Goal: Task Accomplishment & Management: Use online tool/utility

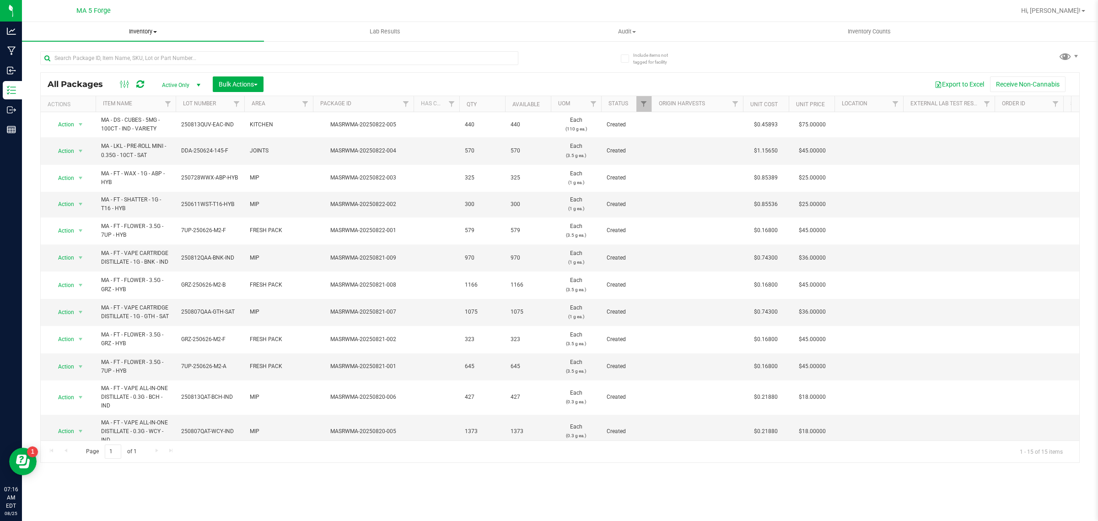
click at [153, 33] on span "Inventory" at bounding box center [143, 31] width 242 height 8
click at [113, 106] on li "From bill of materials" at bounding box center [143, 110] width 242 height 11
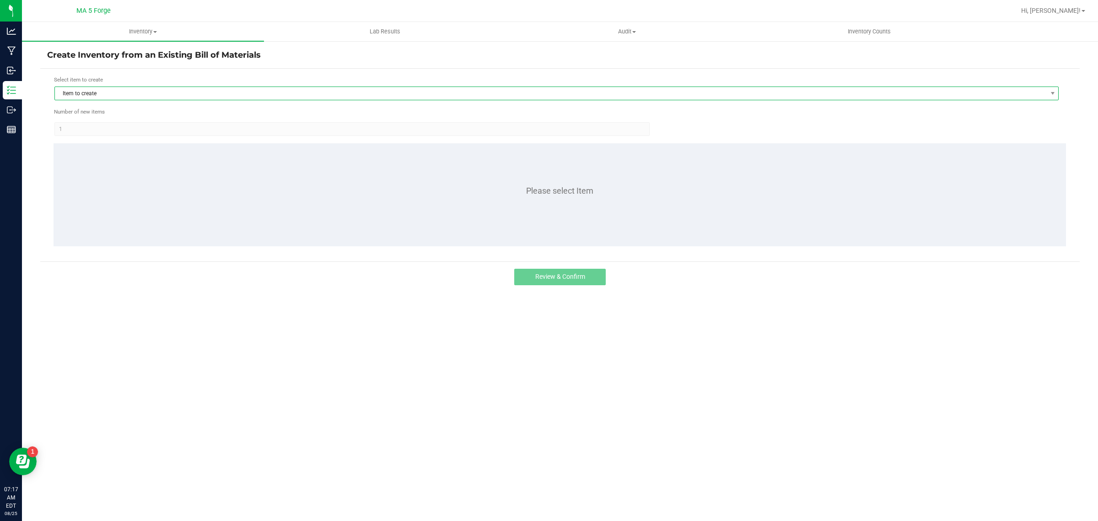
click at [149, 92] on span "Item to create" at bounding box center [551, 93] width 992 height 13
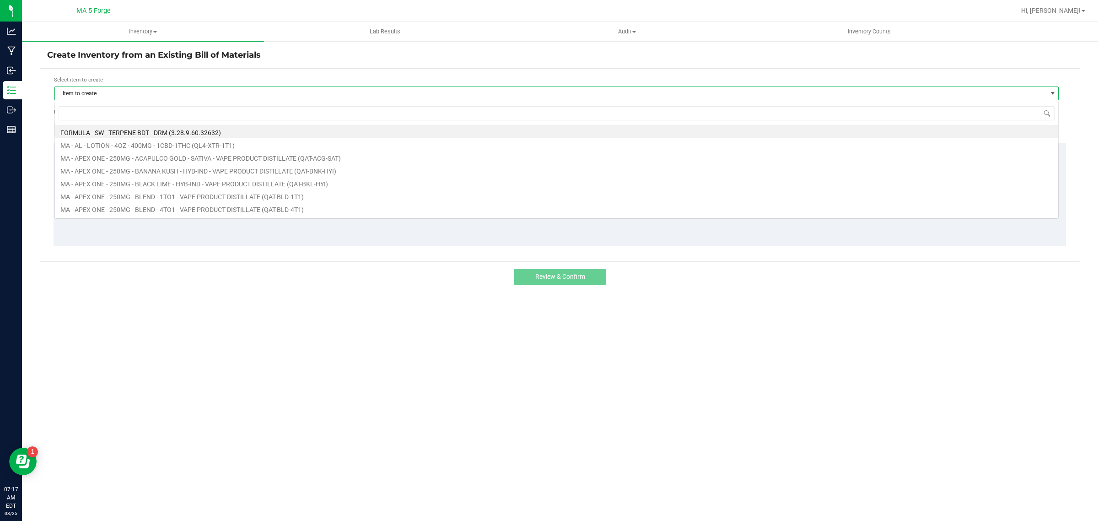
scroll to position [14, 1004]
type input "qmm"
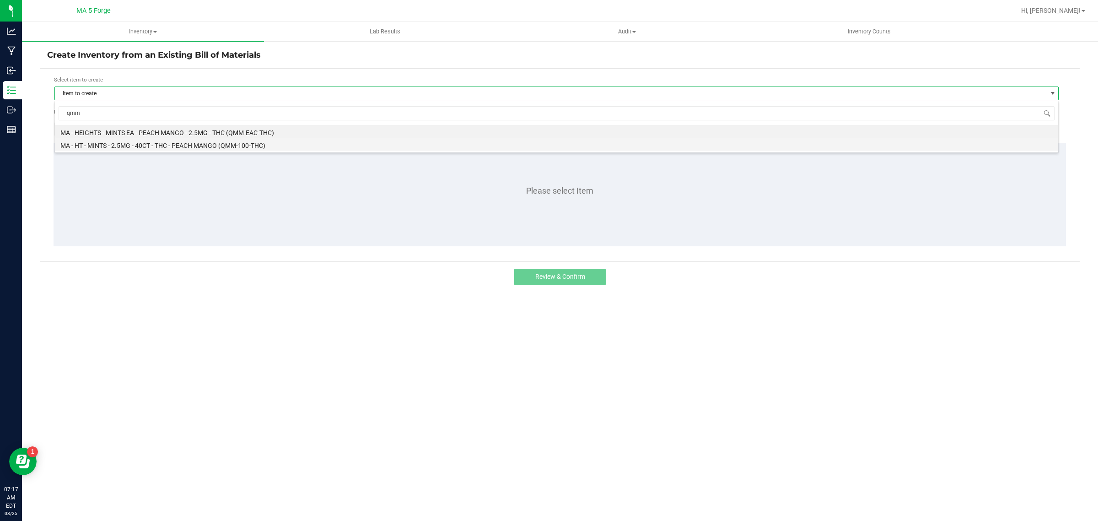
click at [222, 147] on li "MA - HT - MINTS - 2.5MG - 40CT - THC - PEACH MANGO (QMM-100-THC)" at bounding box center [556, 144] width 1003 height 13
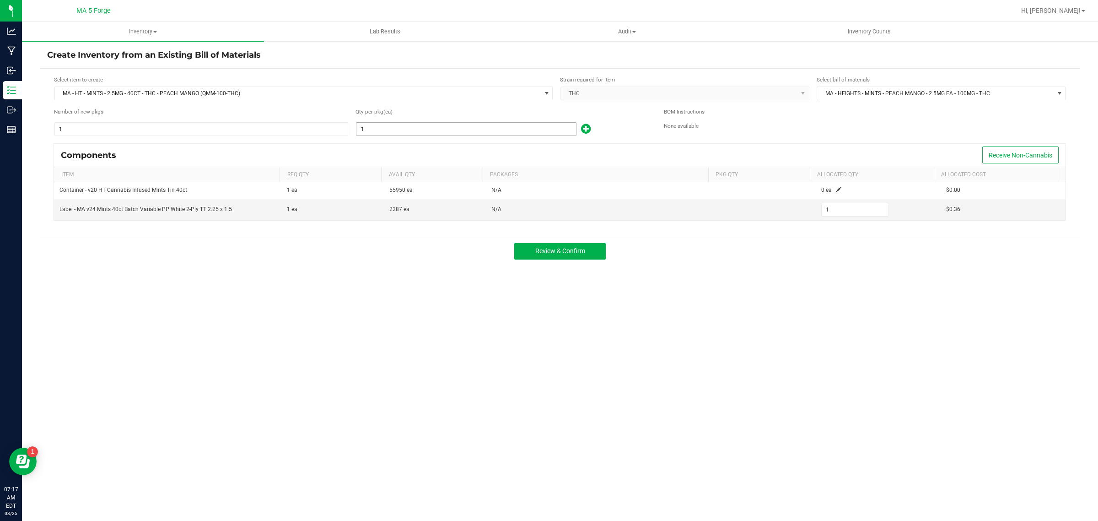
click at [393, 134] on input "1" at bounding box center [466, 129] width 220 height 13
type input "7"
type input "71"
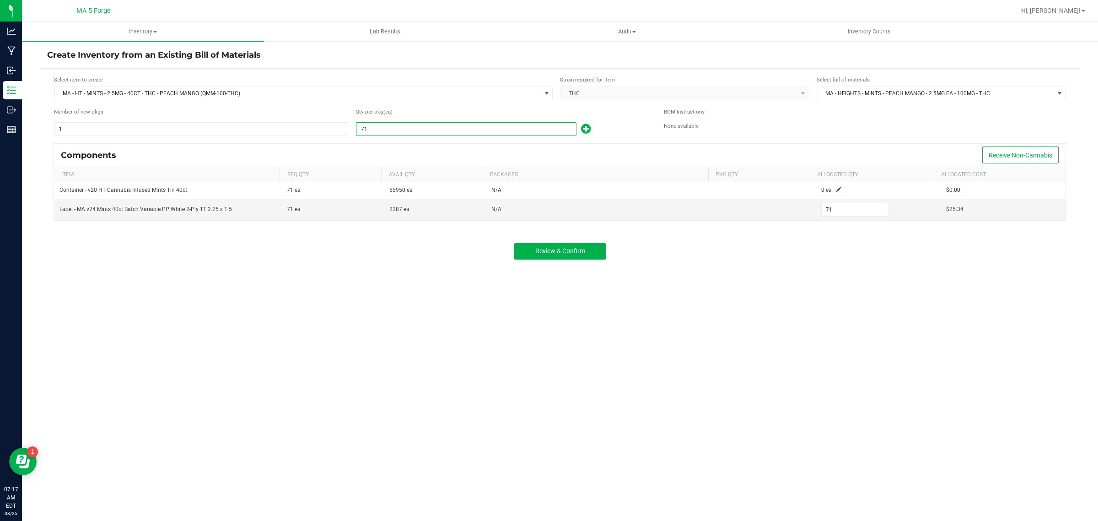
type input "716"
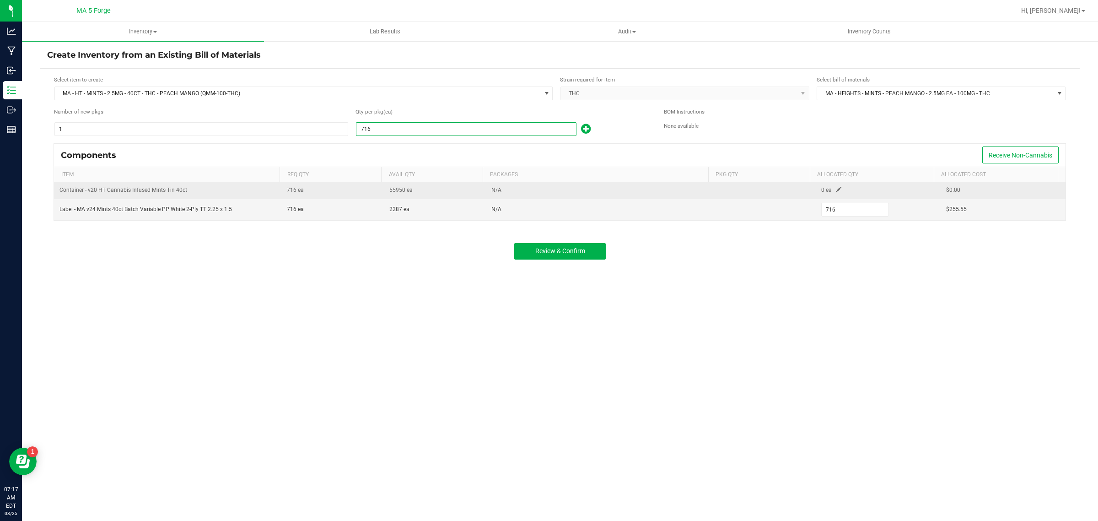
type input "716"
click at [836, 189] on span at bounding box center [838, 189] width 5 height 5
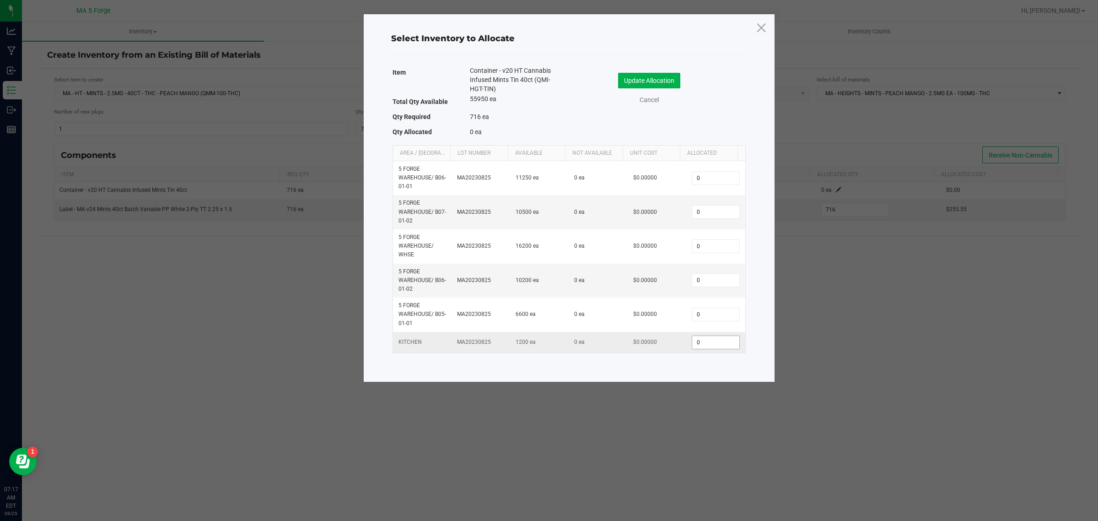
click at [712, 341] on input "0" at bounding box center [715, 342] width 47 height 13
type input "716"
click at [675, 86] on button "Update Allocation" at bounding box center [649, 81] width 62 height 16
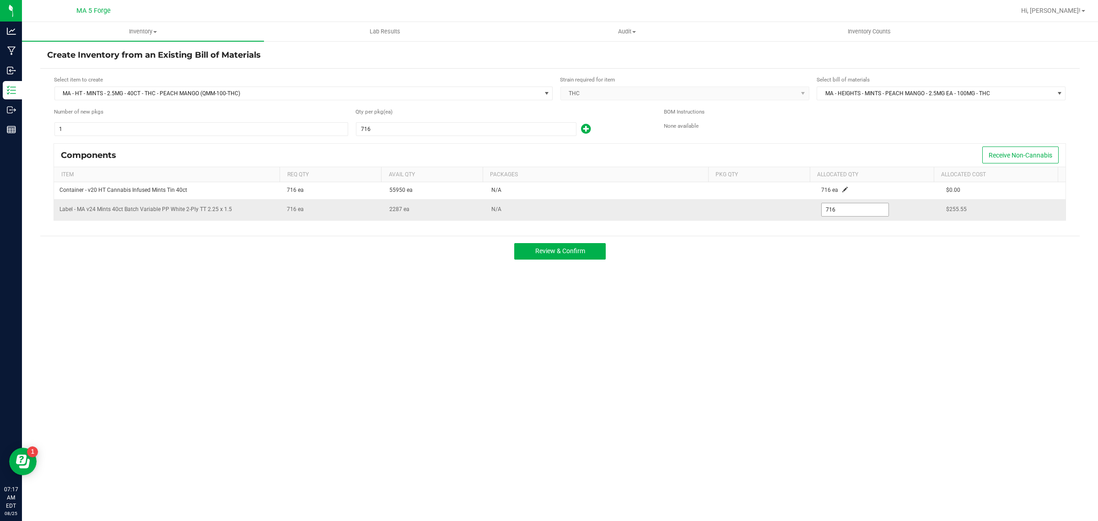
click at [833, 212] on input "716" at bounding box center [855, 209] width 67 height 13
type input "0"
click at [561, 247] on button "Review & Confirm" at bounding box center [560, 251] width 92 height 16
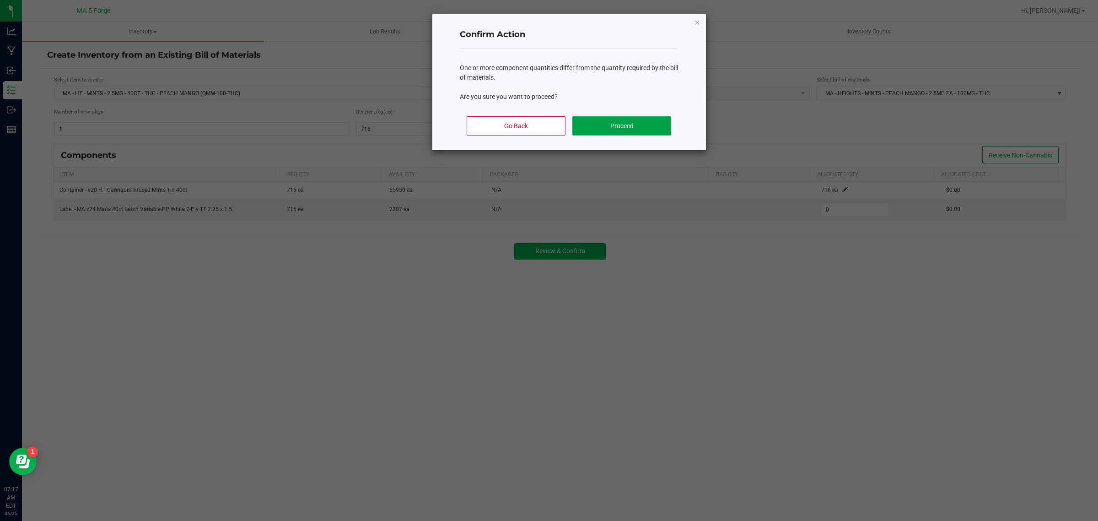
click at [632, 122] on button "Proceed" at bounding box center [621, 125] width 98 height 19
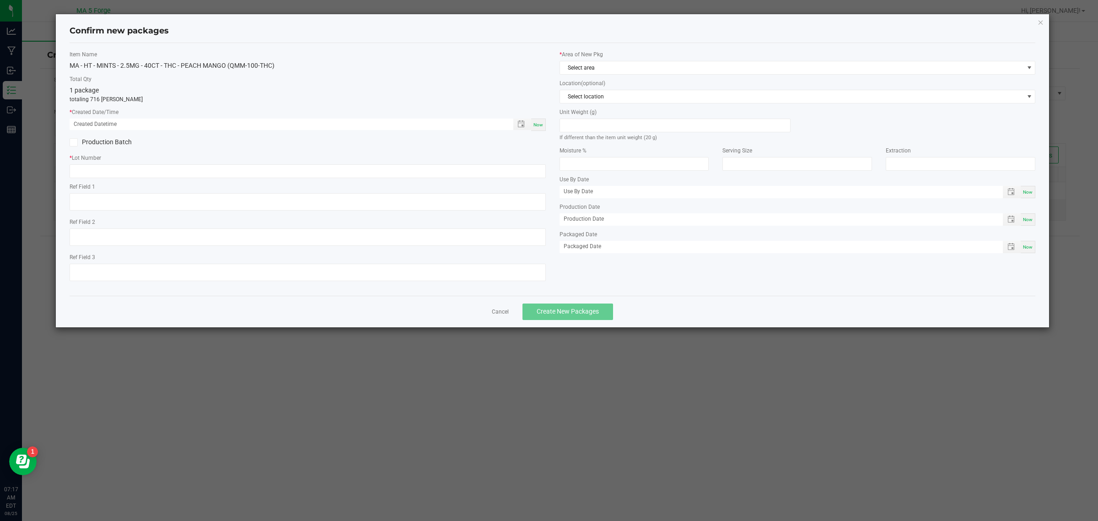
click at [538, 126] on span "Now" at bounding box center [539, 124] width 10 height 5
type input "08/25/2025 07:17 AM"
click at [129, 145] on label "Production Batch" at bounding box center [185, 142] width 231 height 10
click at [0, 0] on input "Production Batch" at bounding box center [0, 0] width 0 height 0
click at [136, 173] on input "text" at bounding box center [308, 171] width 476 height 14
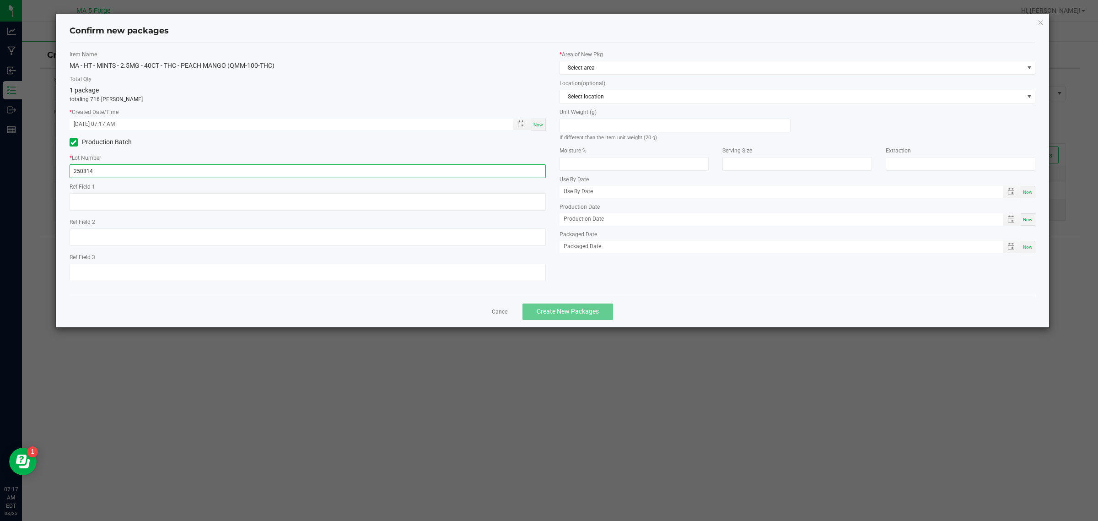
type input "250814QMM-EAC-THC"
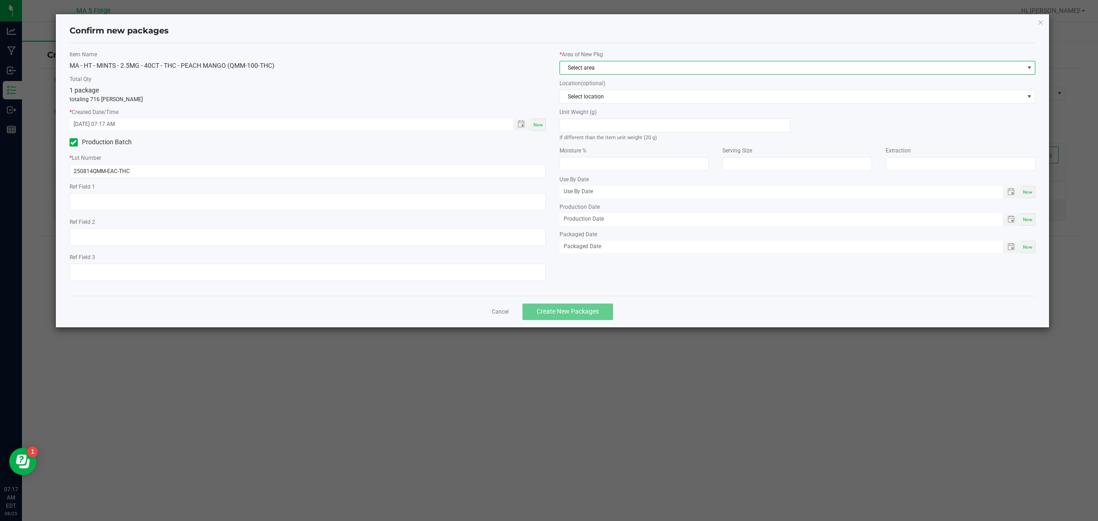
click at [623, 71] on span "Select area" at bounding box center [792, 67] width 464 height 13
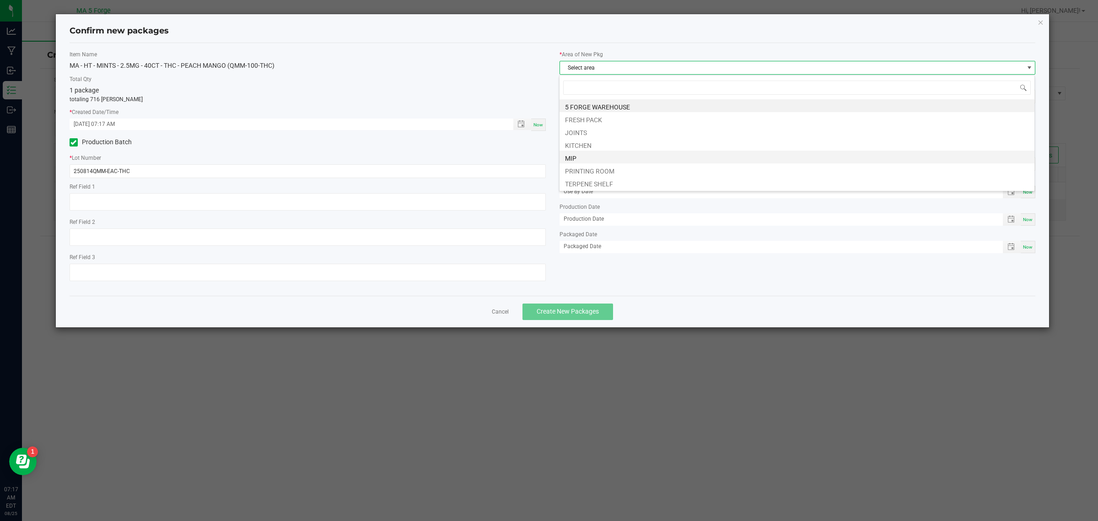
scroll to position [14, 476]
click at [612, 146] on li "KITCHEN" at bounding box center [797, 144] width 475 height 13
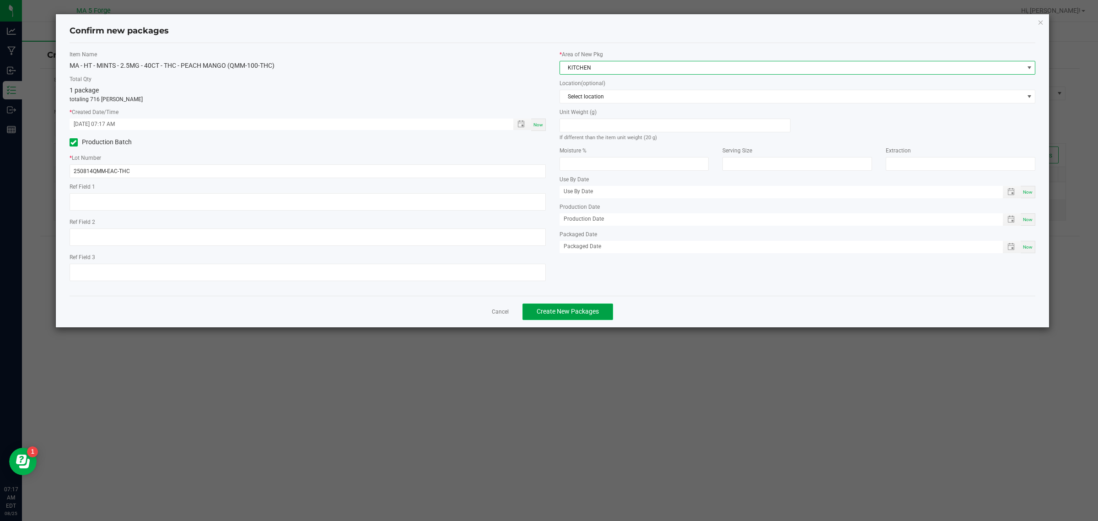
click at [586, 307] on button "Create New Packages" at bounding box center [568, 311] width 91 height 16
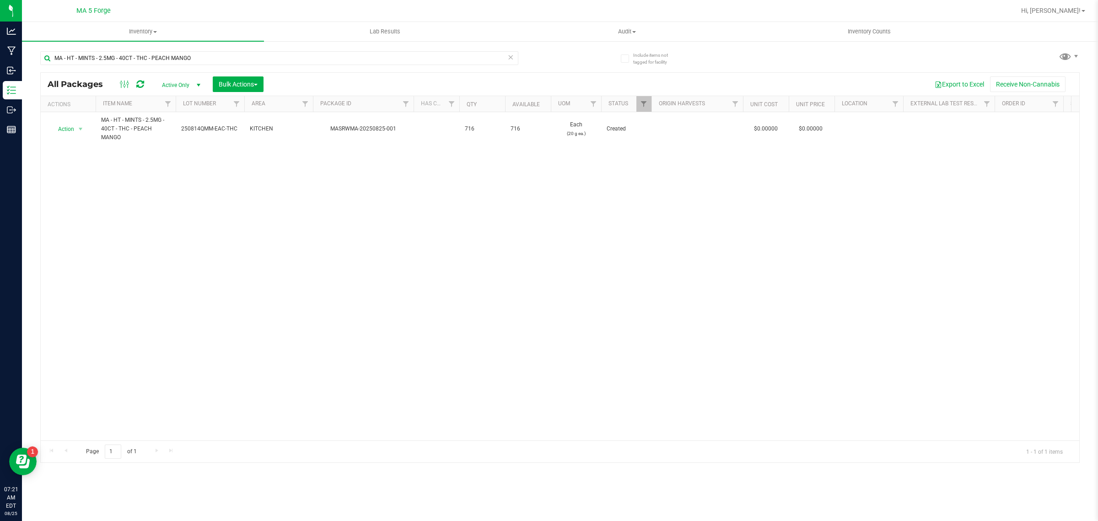
click at [509, 58] on icon at bounding box center [510, 56] width 6 height 11
